Goal: Transaction & Acquisition: Purchase product/service

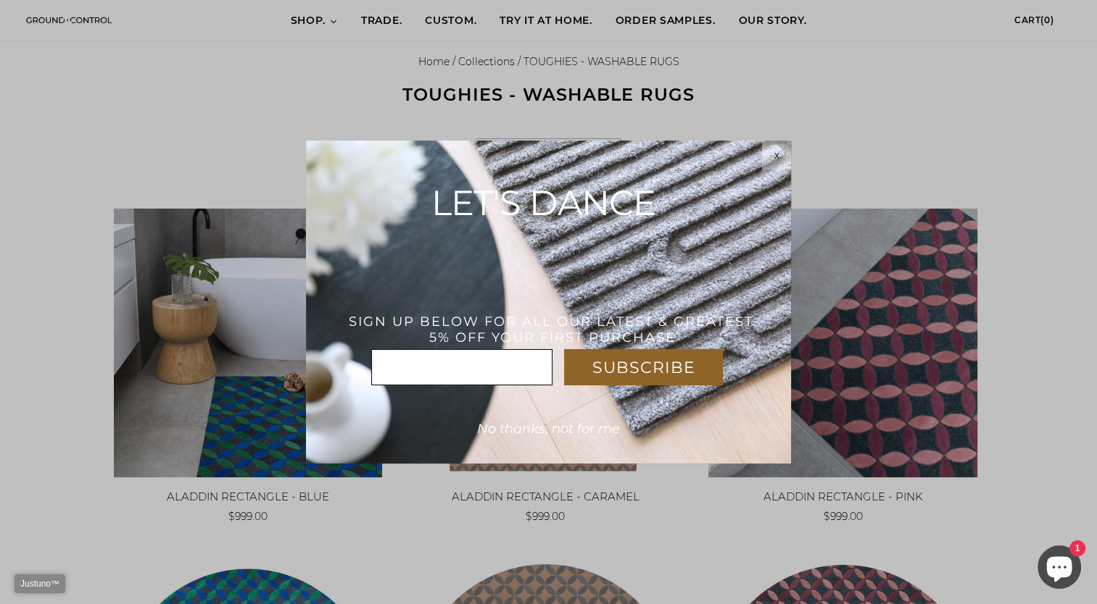
click at [778, 153] on span "x" at bounding box center [776, 155] width 5 height 12
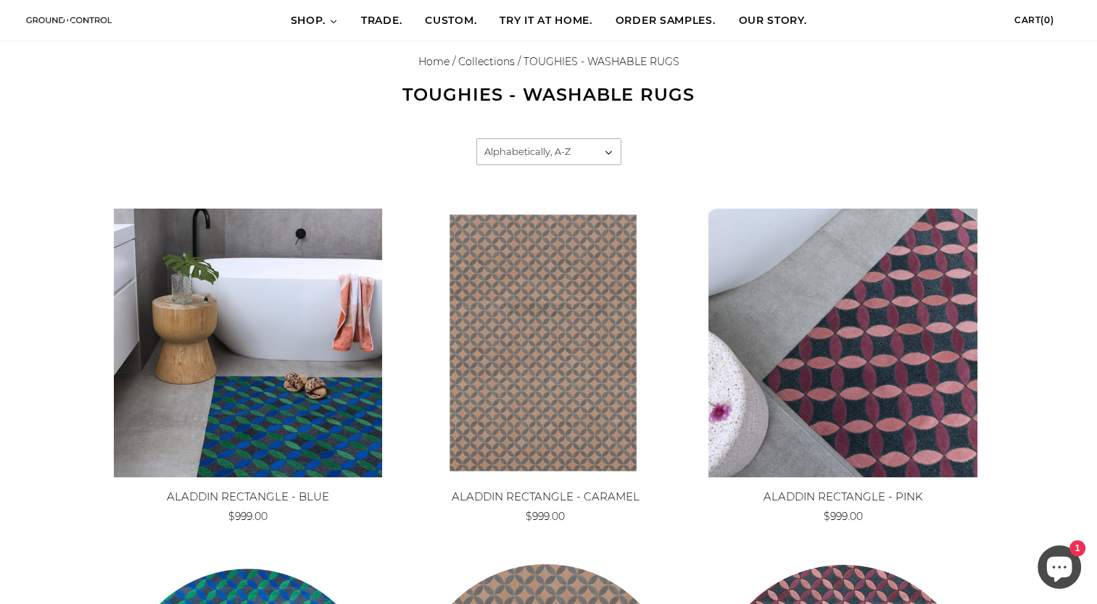
click at [597, 154] on select "Featured Best selling Alphabetically, A-Z Alphabetically, Z-A Price, low to hig…" at bounding box center [549, 151] width 144 height 25
select select "price-ascending"
click at [477, 139] on select "Featured Best selling Alphabetically, A-Z Alphabetically, Z-A Price, low to hig…" at bounding box center [549, 151] width 144 height 25
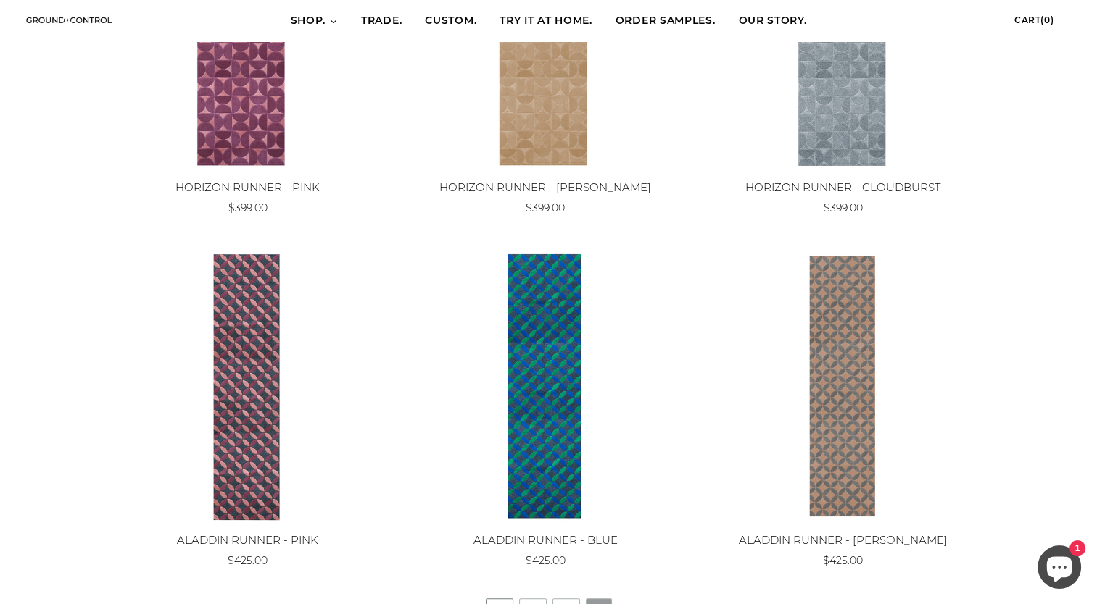
scroll to position [1305, 0]
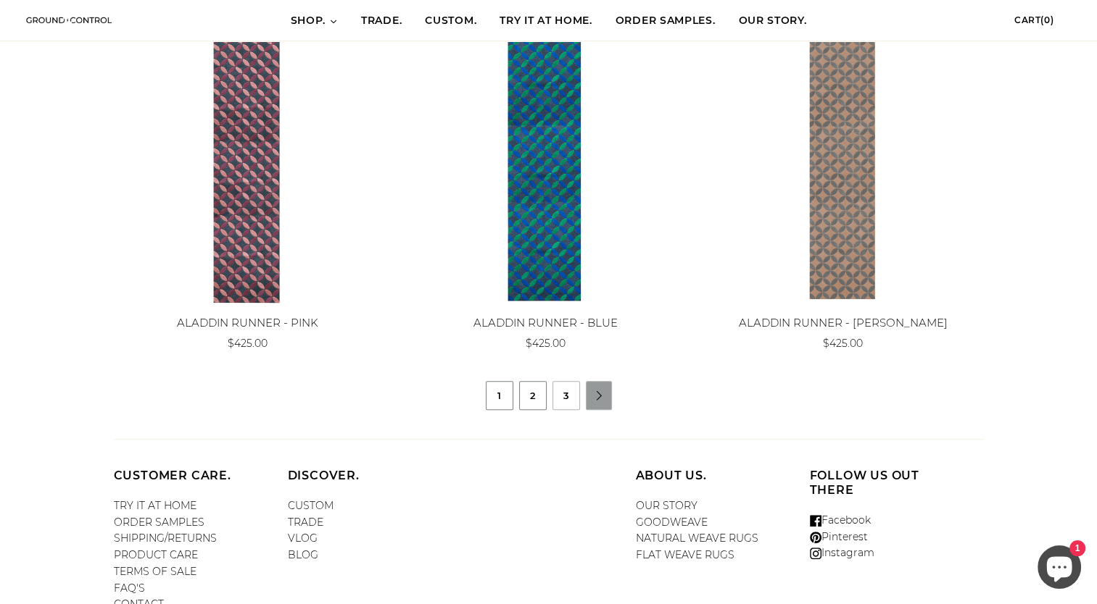
click at [523, 396] on link "2" at bounding box center [533, 396] width 26 height 28
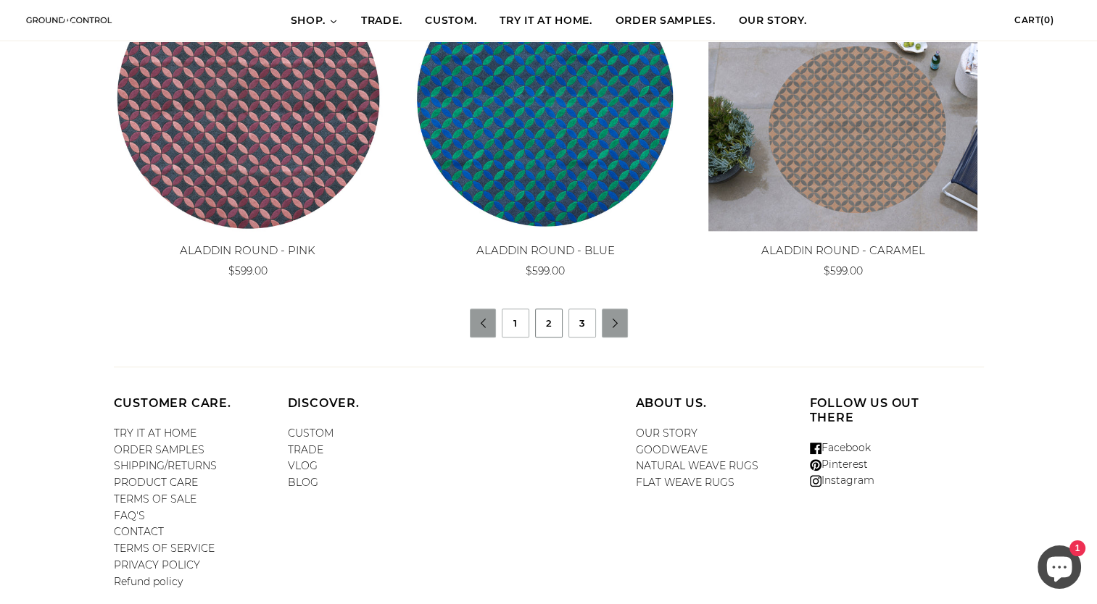
scroll to position [1232, 0]
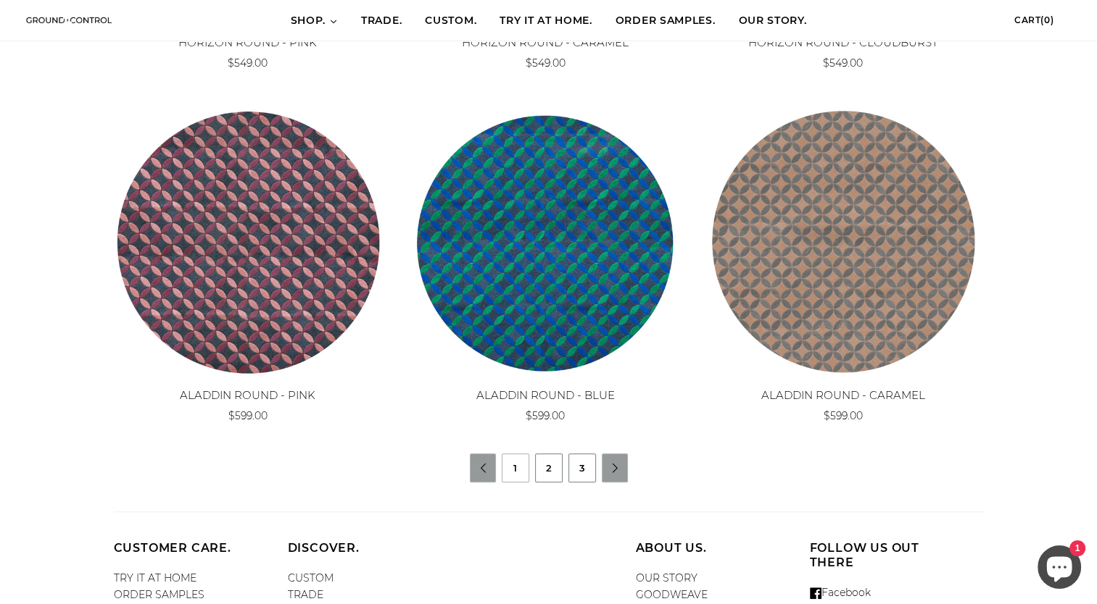
click at [578, 470] on link "3" at bounding box center [582, 468] width 26 height 28
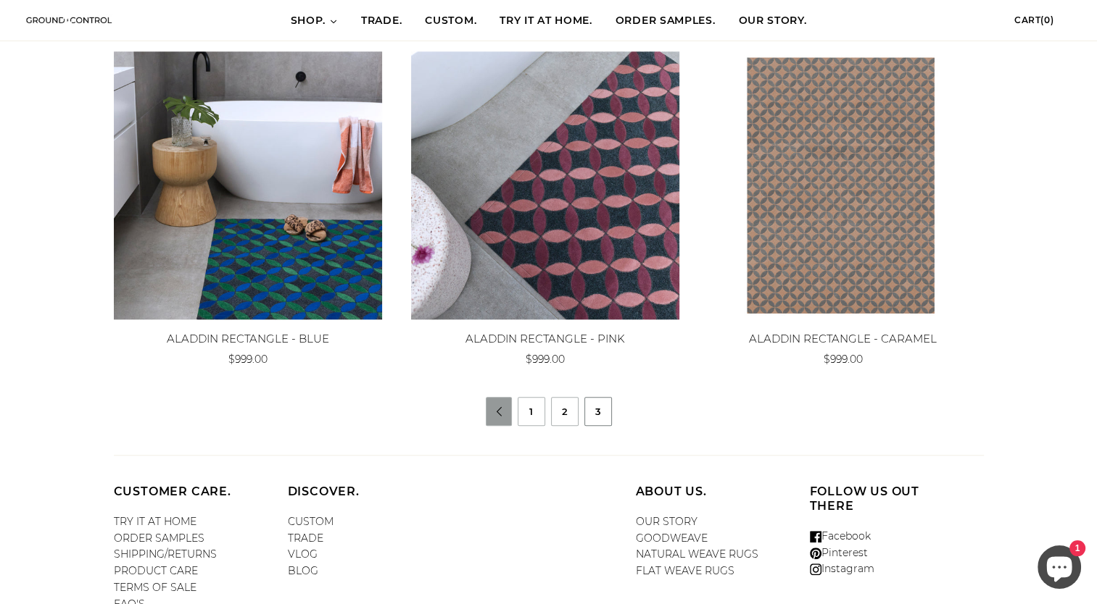
scroll to position [1057, 0]
